Goal: Task Accomplishment & Management: Use online tool/utility

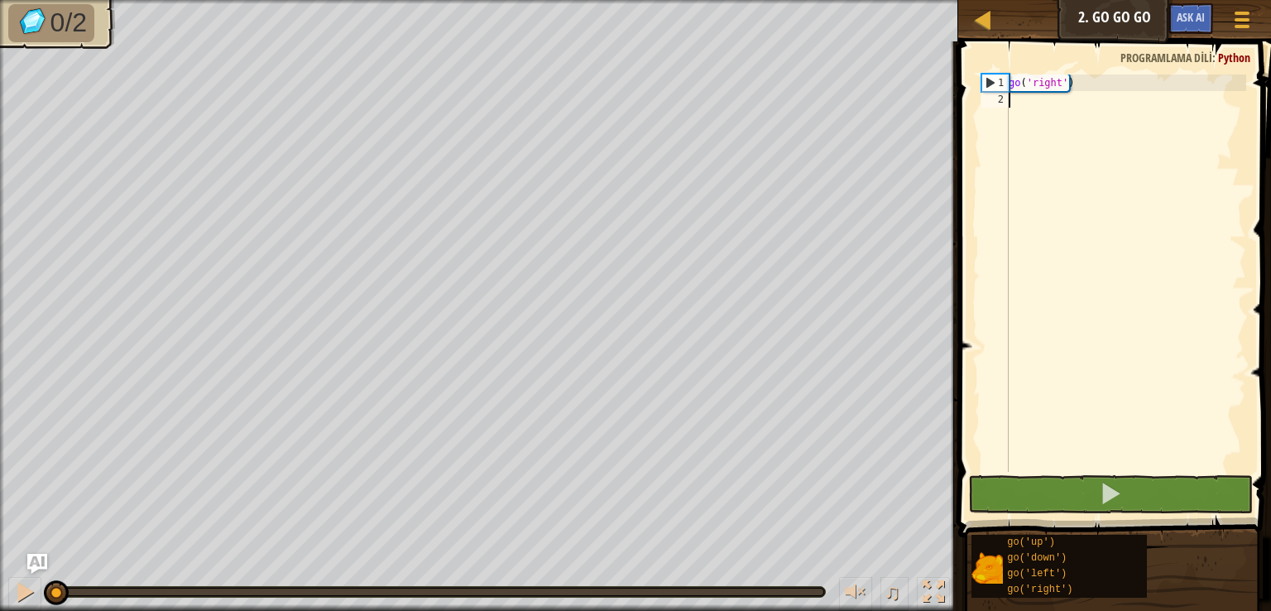
click at [1082, 94] on div "go ( 'right' )" at bounding box center [1125, 289] width 241 height 430
drag, startPoint x: 1079, startPoint y: 82, endPoint x: 1005, endPoint y: 80, distance: 74.5
click at [1005, 80] on div "1 2 go ( 'right' ) הההההההההההההההההההההההההההההההההההההההההההההההההההההההההההה…" at bounding box center [1112, 272] width 268 height 397
type textarea "go('right')"
click at [1031, 107] on div "go ( 'right' )" at bounding box center [1125, 289] width 241 height 430
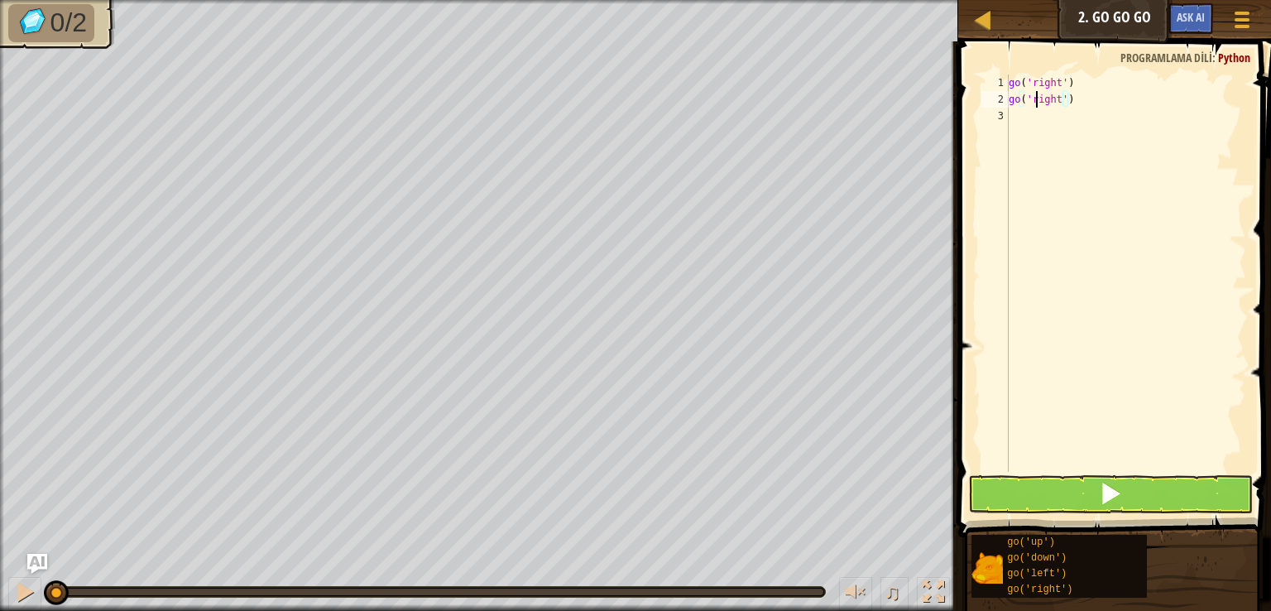
click at [1036, 103] on div "go ( 'right' ) go ( 'right' )" at bounding box center [1125, 289] width 241 height 430
type textarea "go('up')"
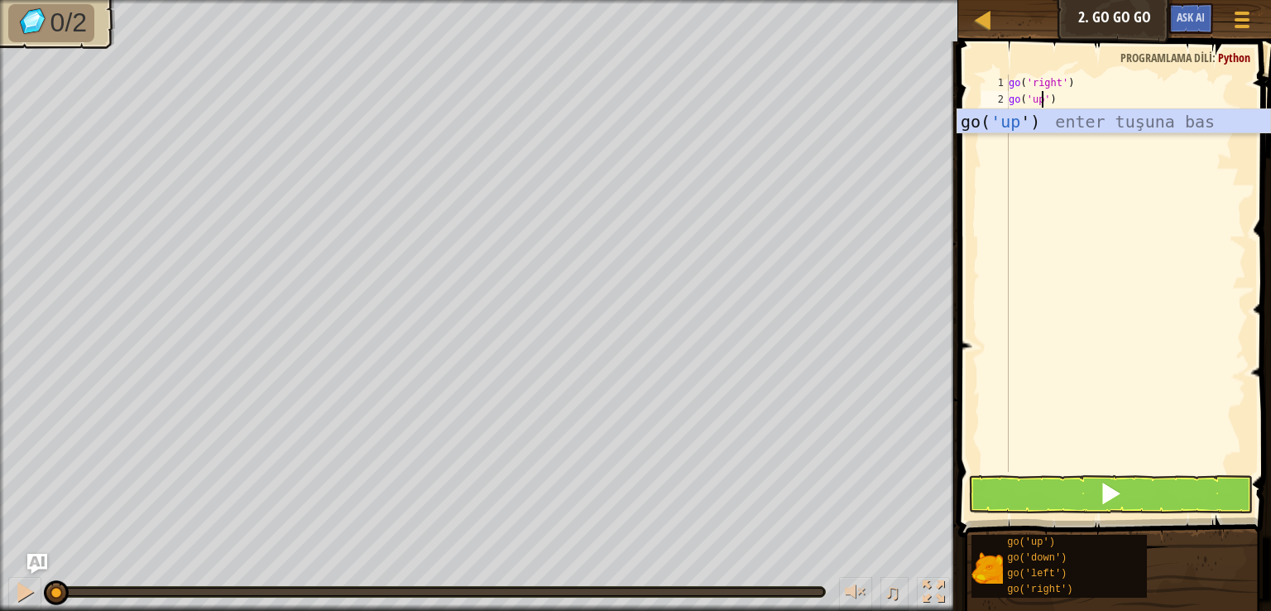
click at [1043, 190] on div "go ( 'right' ) go ( 'up' )" at bounding box center [1125, 289] width 241 height 430
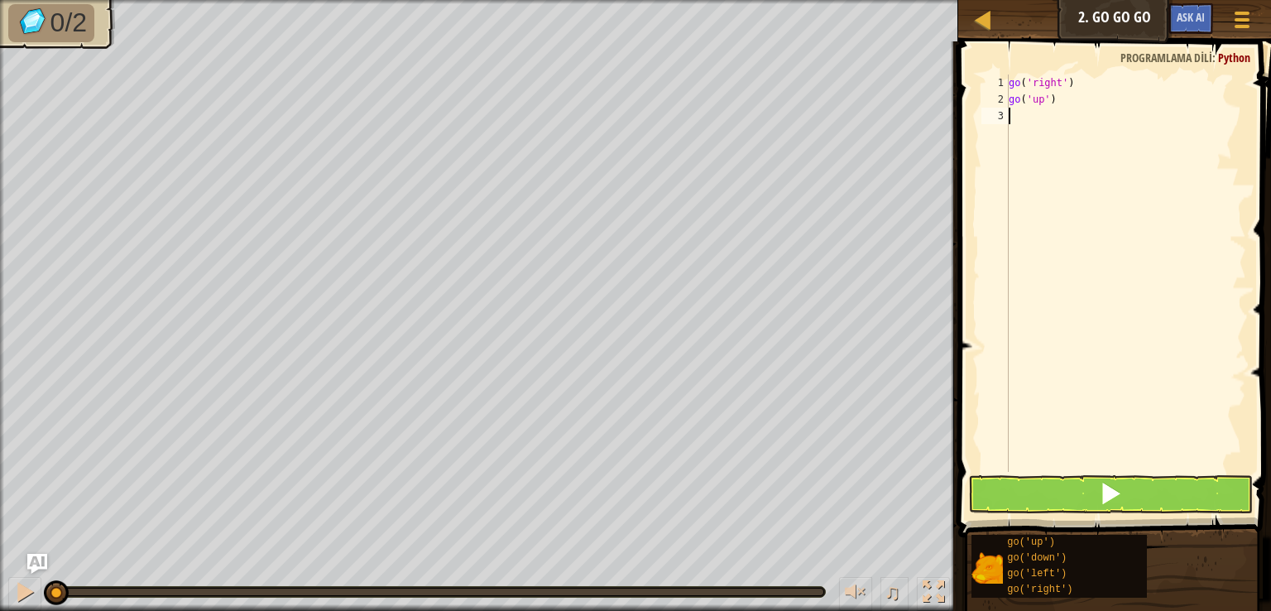
scroll to position [7, 0]
type textarea "go('right')"
click at [1025, 137] on div "go ( 'right' ) go ( 'up' ) go ( 'right' )" at bounding box center [1125, 289] width 241 height 430
type textarea "go('right')"
click at [1082, 487] on button at bounding box center [1110, 494] width 285 height 38
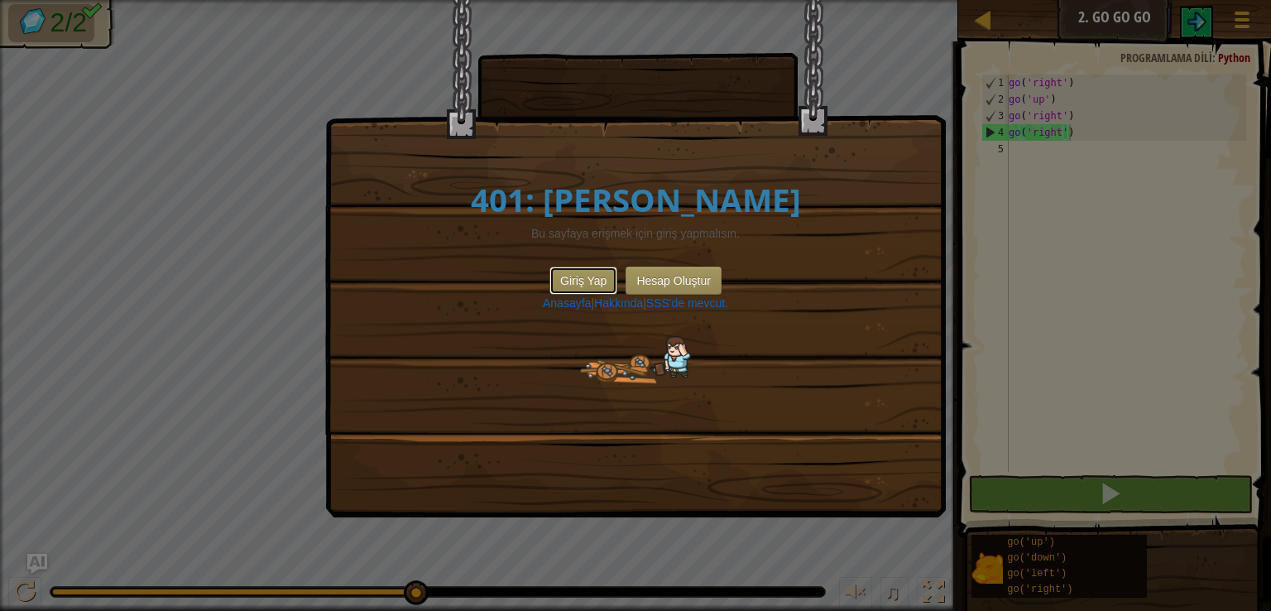
click at [564, 289] on button "Giriş Yap" at bounding box center [583, 280] width 68 height 28
